Goal: Task Accomplishment & Management: Manage account settings

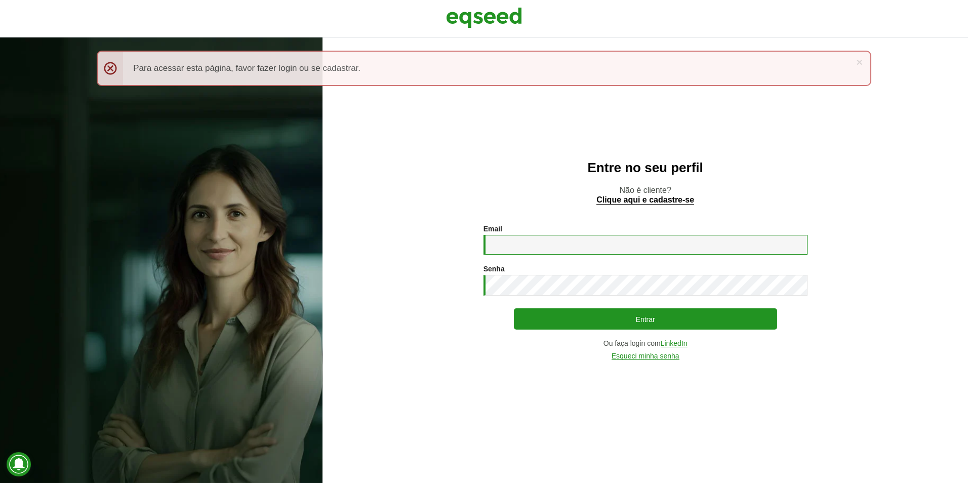
click at [586, 243] on input "Email *" at bounding box center [646, 245] width 324 height 20
type input "**********"
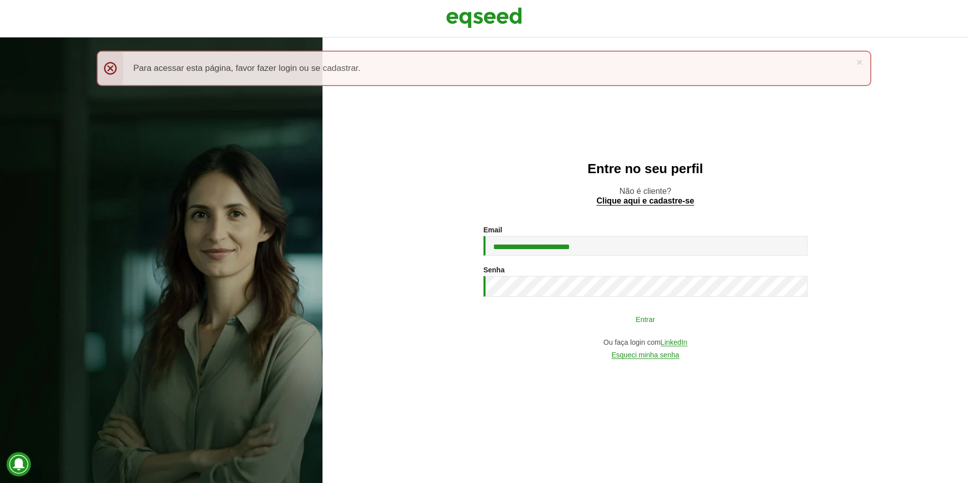
click at [643, 319] on button "Entrar" at bounding box center [645, 318] width 263 height 19
